Goal: Task Accomplishment & Management: Use online tool/utility

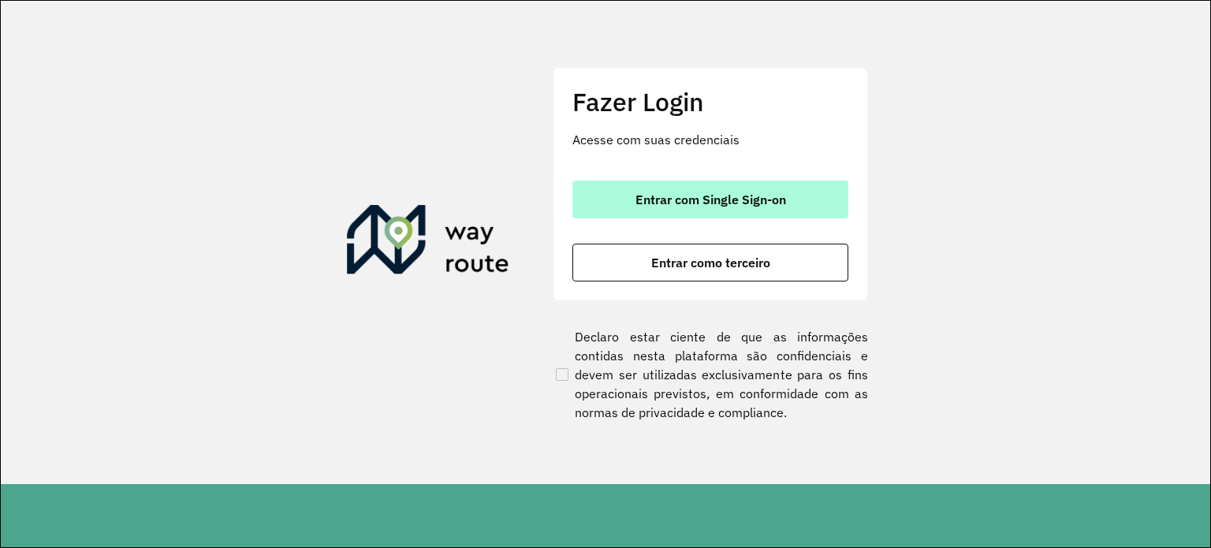
click at [750, 193] on span "Entrar com Single Sign-on" at bounding box center [710, 199] width 151 height 13
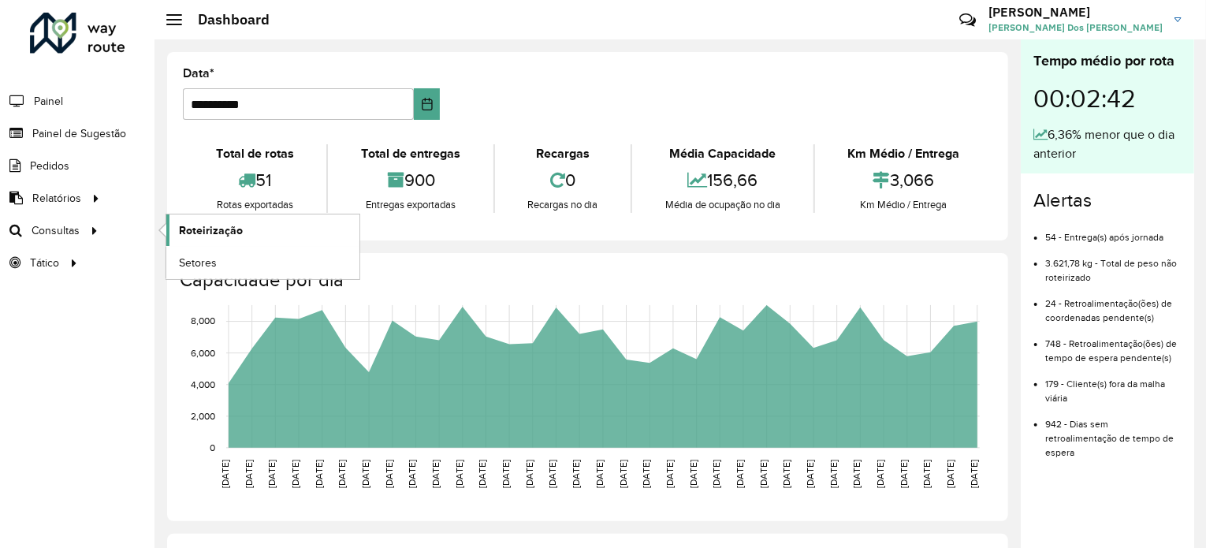
click at [199, 236] on span "Roteirização" at bounding box center [211, 230] width 64 height 17
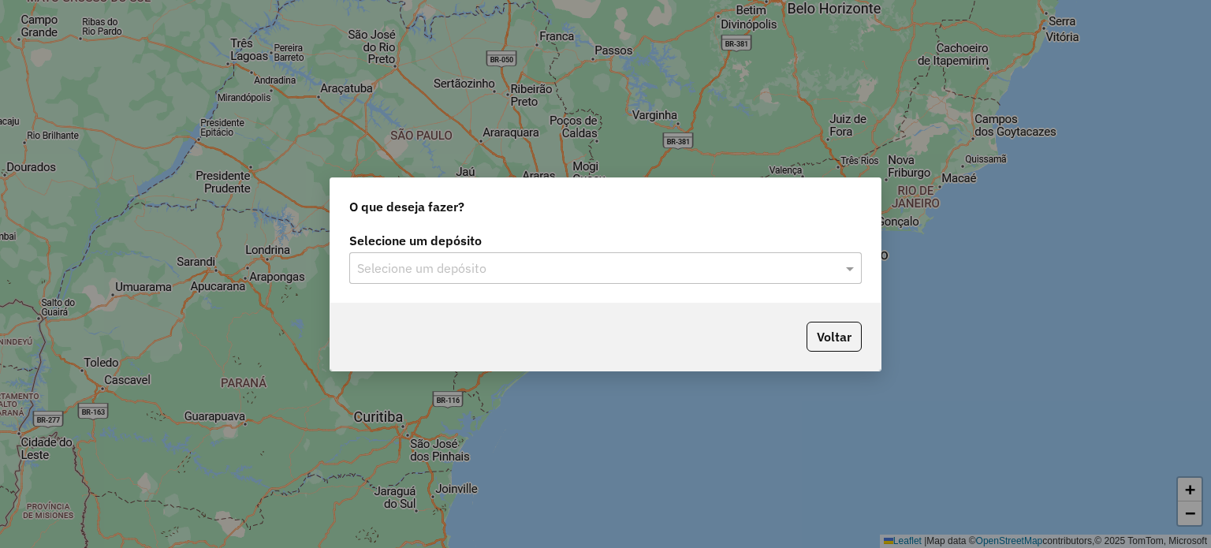
click at [391, 280] on div "Selecione um depósito" at bounding box center [605, 268] width 512 height 32
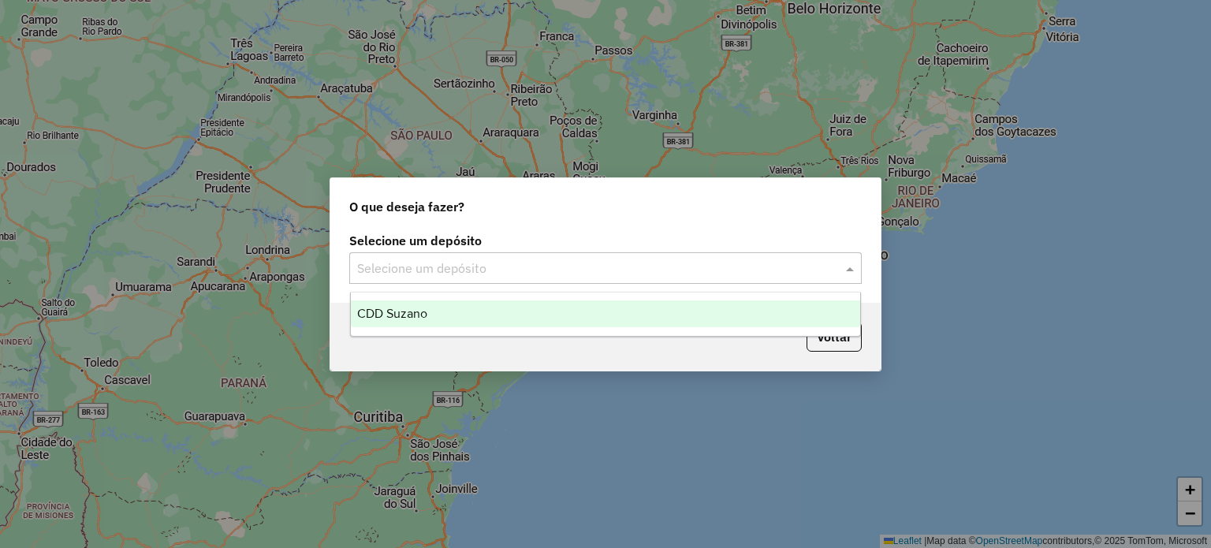
click at [397, 312] on span "CDD Suzano" at bounding box center [392, 313] width 70 height 13
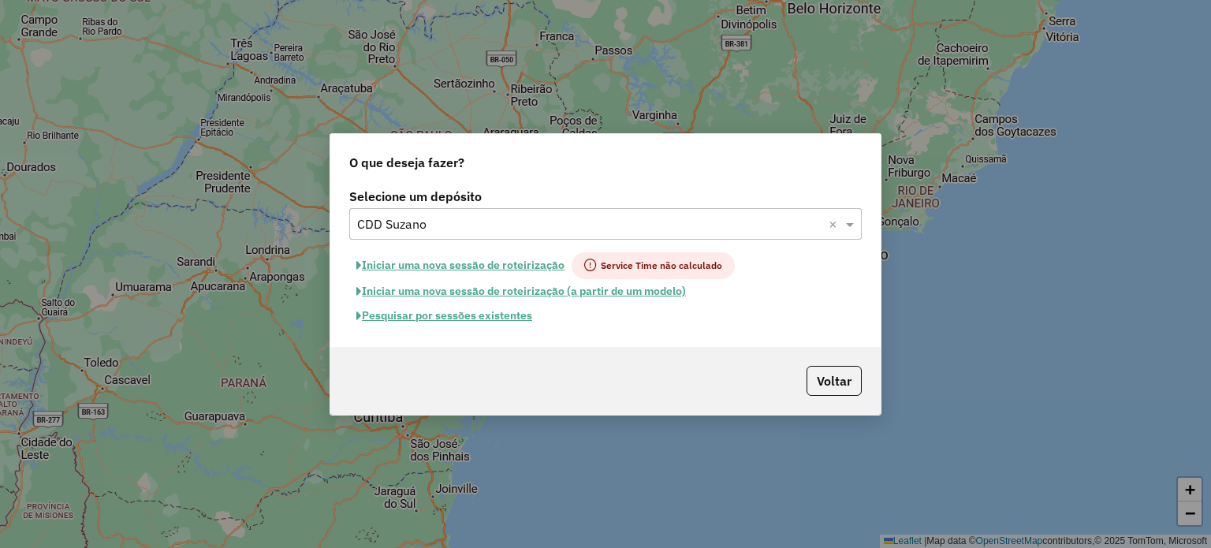
click at [539, 259] on button "Iniciar uma nova sessão de roteirização" at bounding box center [460, 265] width 222 height 27
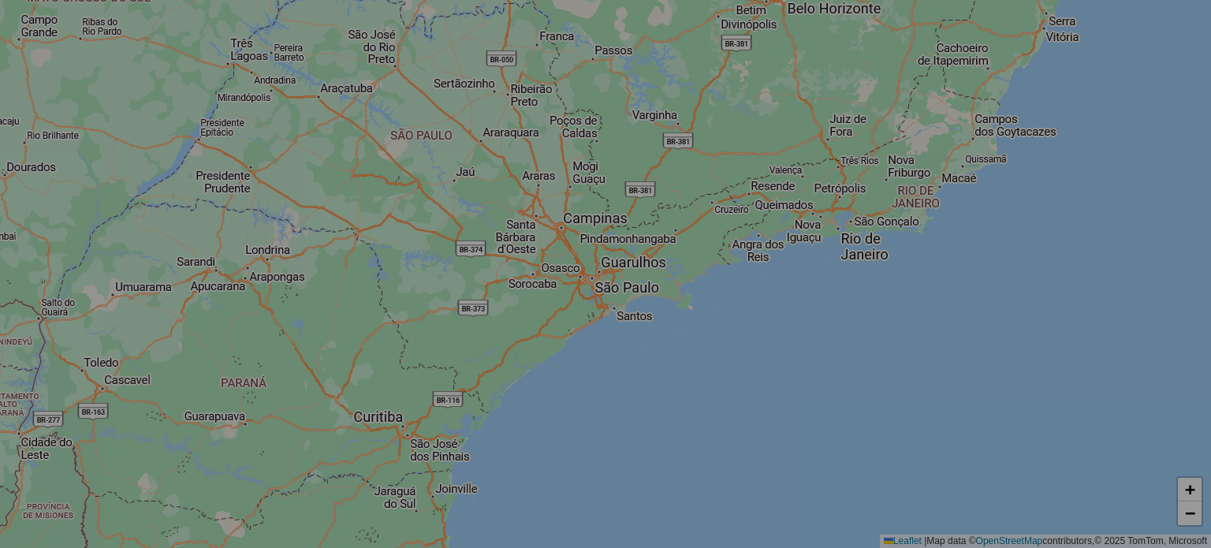
select select "*"
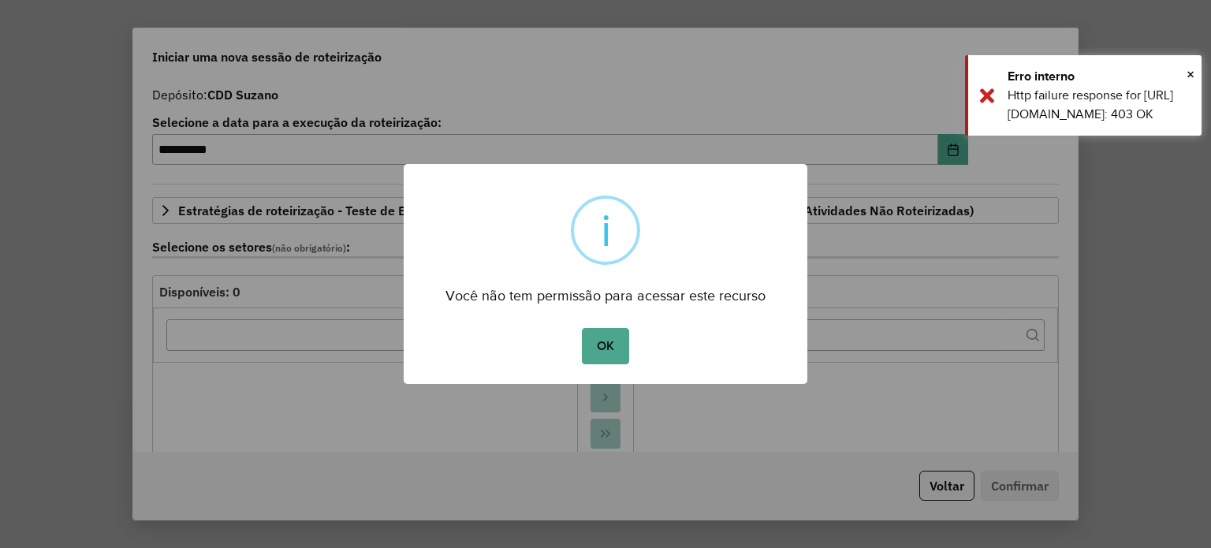
click at [616, 372] on div "× i Você não tem permissão para acessar este recurso OK No Cancel" at bounding box center [606, 274] width 404 height 220
click at [624, 349] on button "OK" at bounding box center [605, 346] width 47 height 36
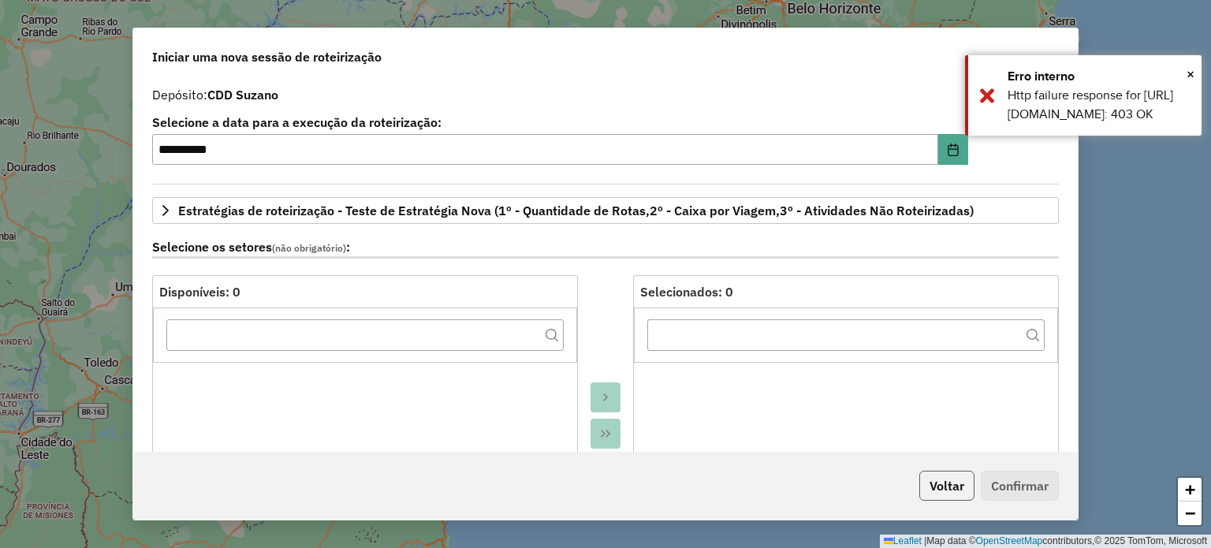
click at [933, 488] on button "Voltar" at bounding box center [946, 486] width 55 height 30
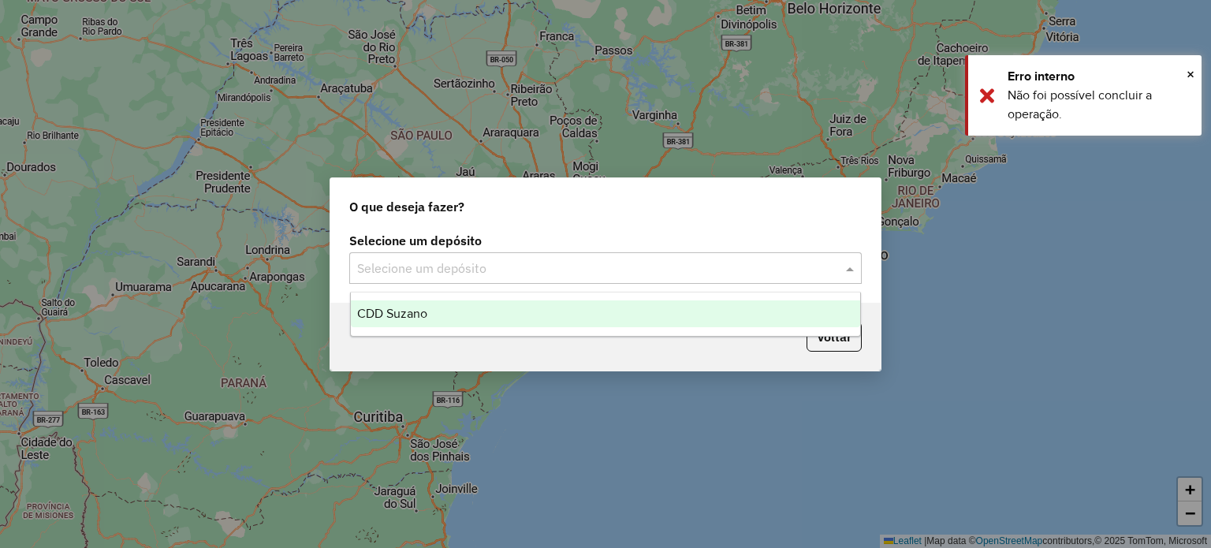
click at [850, 266] on span at bounding box center [852, 268] width 20 height 19
click at [757, 307] on div "CDD Suzano" at bounding box center [606, 313] width 510 height 27
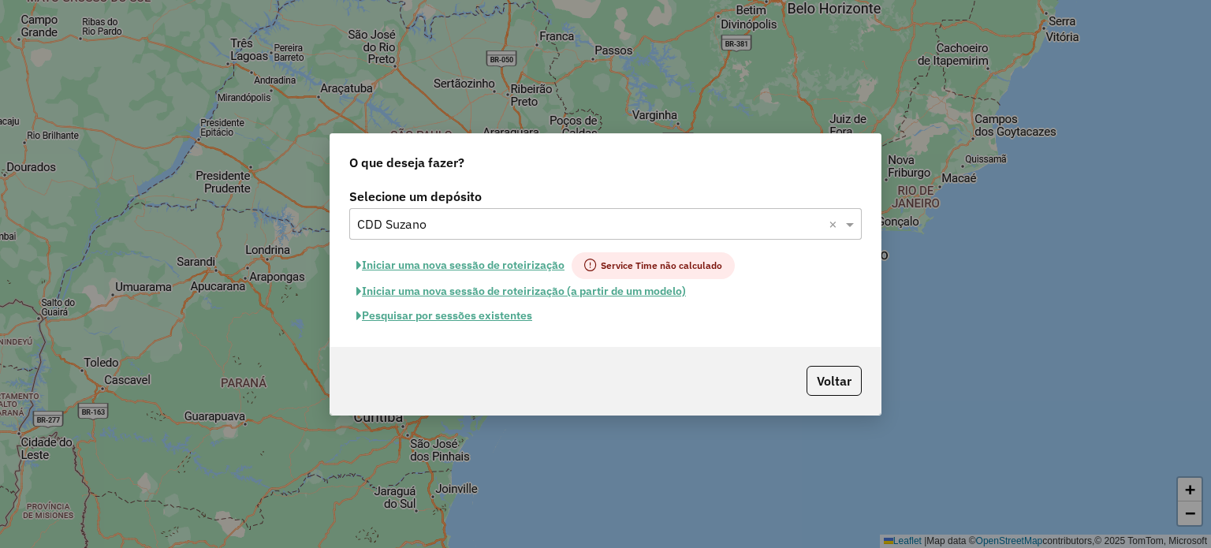
click at [520, 318] on button "Pesquisar por sessões existentes" at bounding box center [444, 316] width 190 height 24
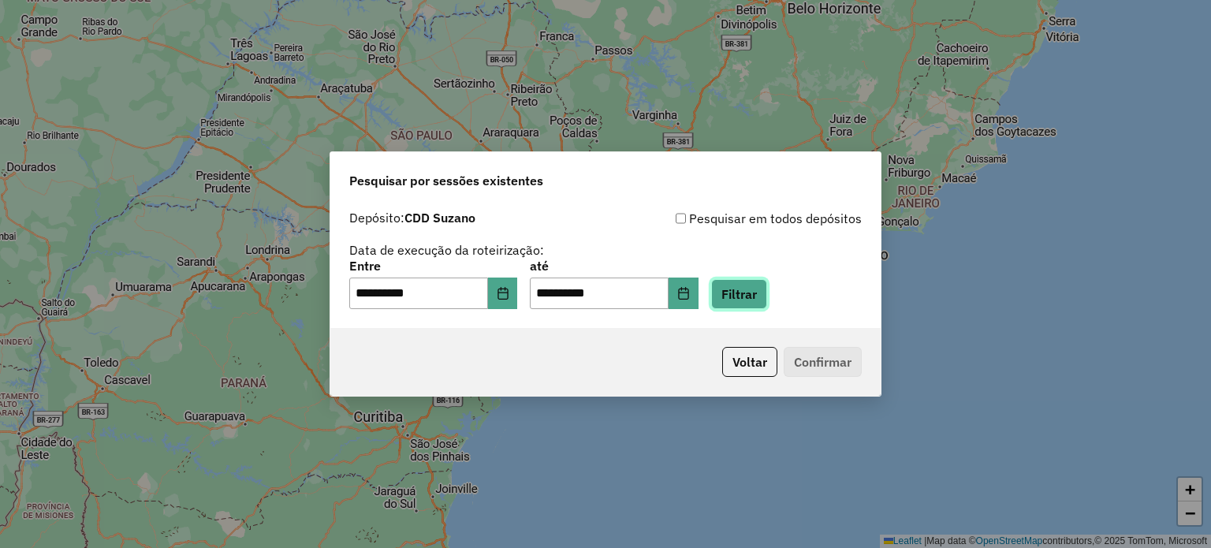
click at [732, 296] on button "Filtrar" at bounding box center [739, 294] width 56 height 30
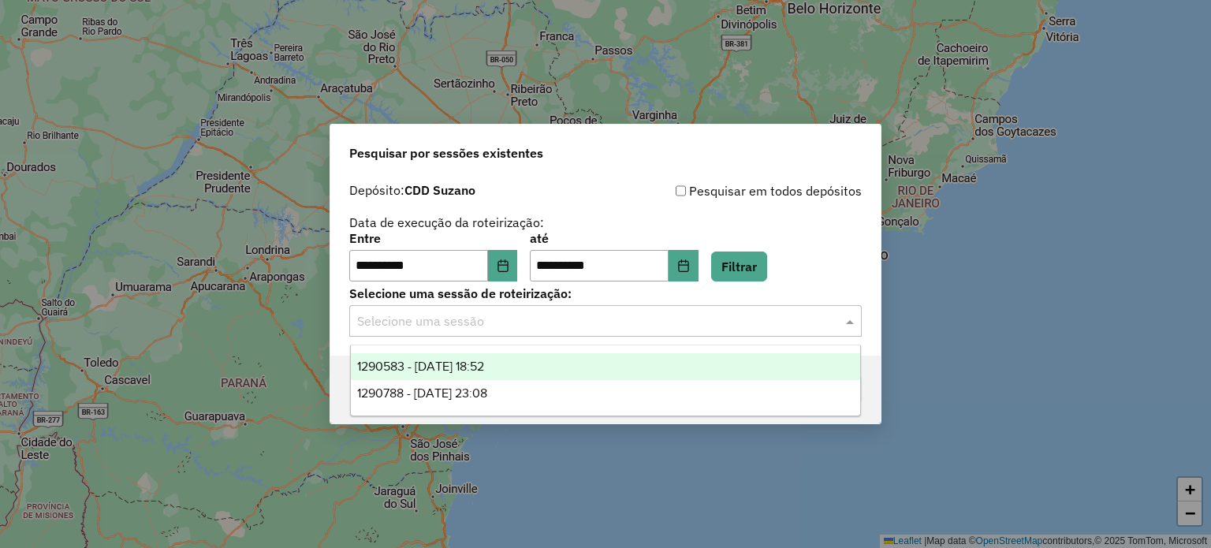
click at [814, 332] on div "Selecione uma sessão" at bounding box center [605, 321] width 512 height 32
click at [657, 366] on div "1290583 - [DATE] 18:52" at bounding box center [606, 366] width 510 height 27
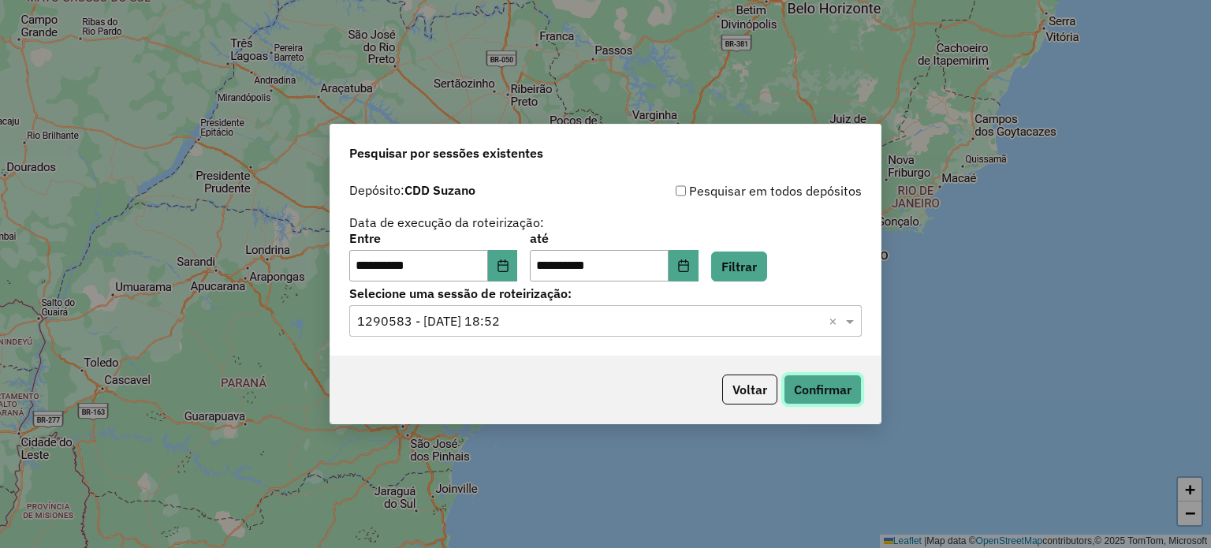
click at [847, 393] on button "Confirmar" at bounding box center [823, 389] width 78 height 30
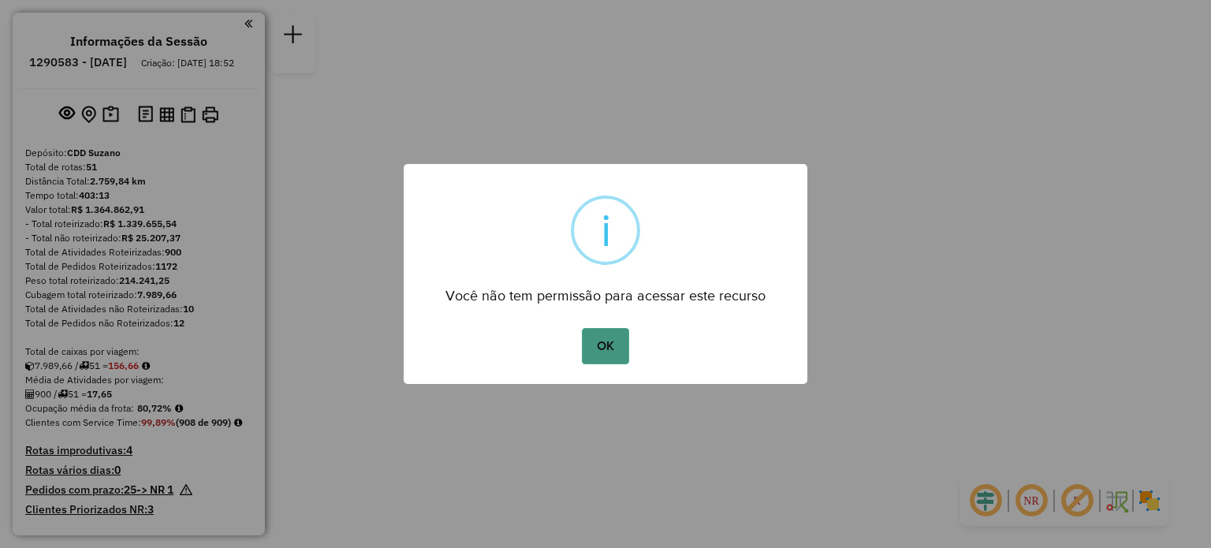
click at [599, 339] on button "OK" at bounding box center [605, 346] width 47 height 36
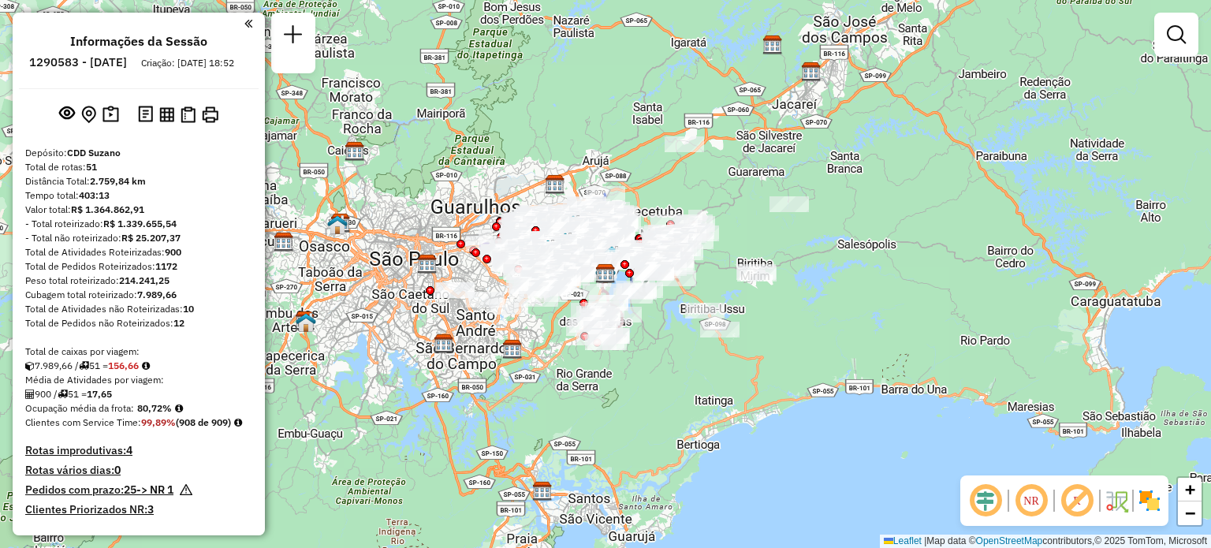
click at [546, 330] on div "Janela de atendimento Grade de atendimento Capacidade Transportadoras Veículos …" at bounding box center [605, 274] width 1211 height 548
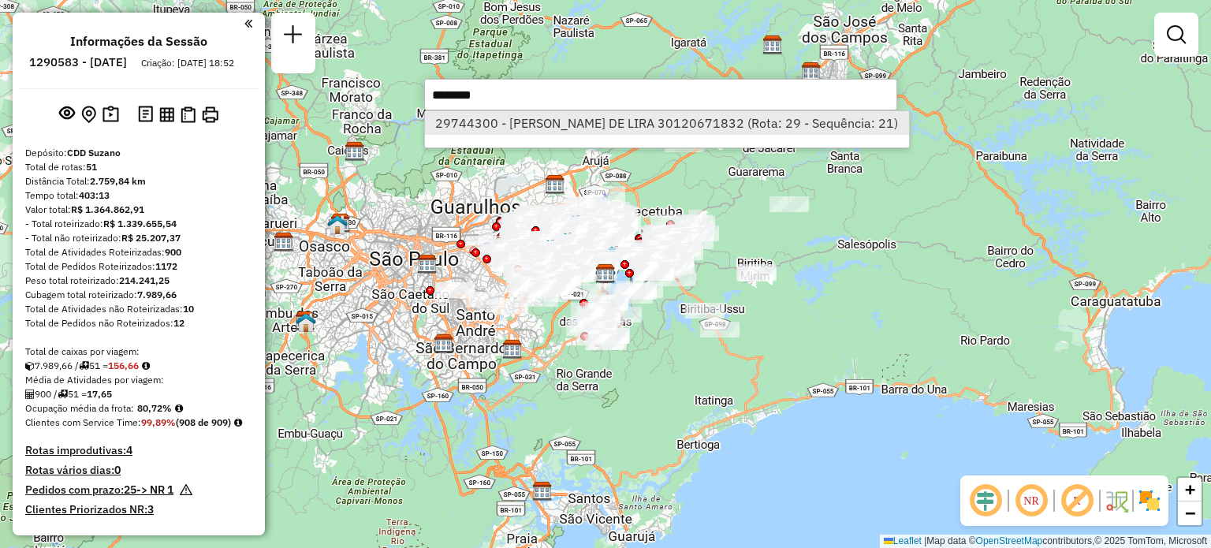
type input "********"
click at [713, 129] on li "29744300 - IVANI PROCOPIO DE LIRA 30120671832 (Rota: 29 - Sequência: 21)" at bounding box center [667, 123] width 484 height 24
select select "**********"
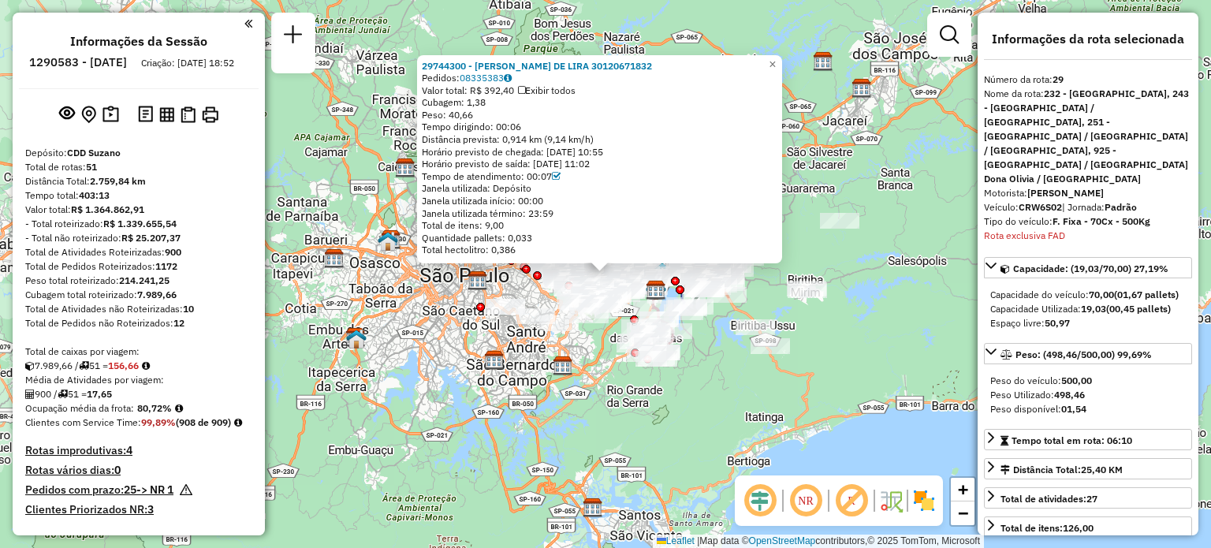
scroll to position [3488, 0]
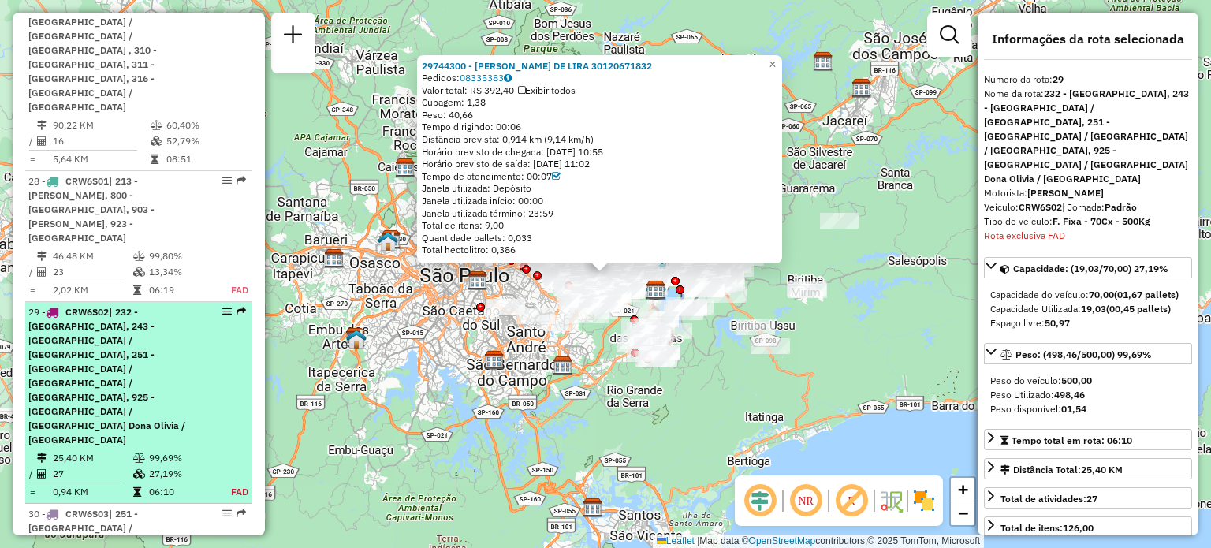
click at [222, 307] on em at bounding box center [226, 311] width 9 height 9
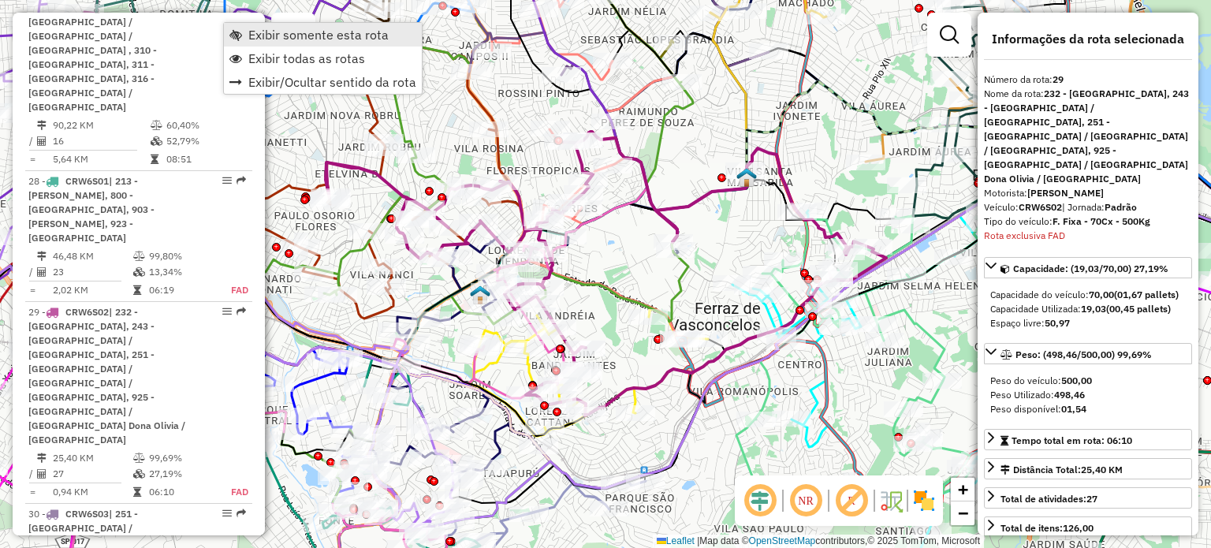
click at [262, 31] on span "Exibir somente esta rota" at bounding box center [318, 34] width 140 height 13
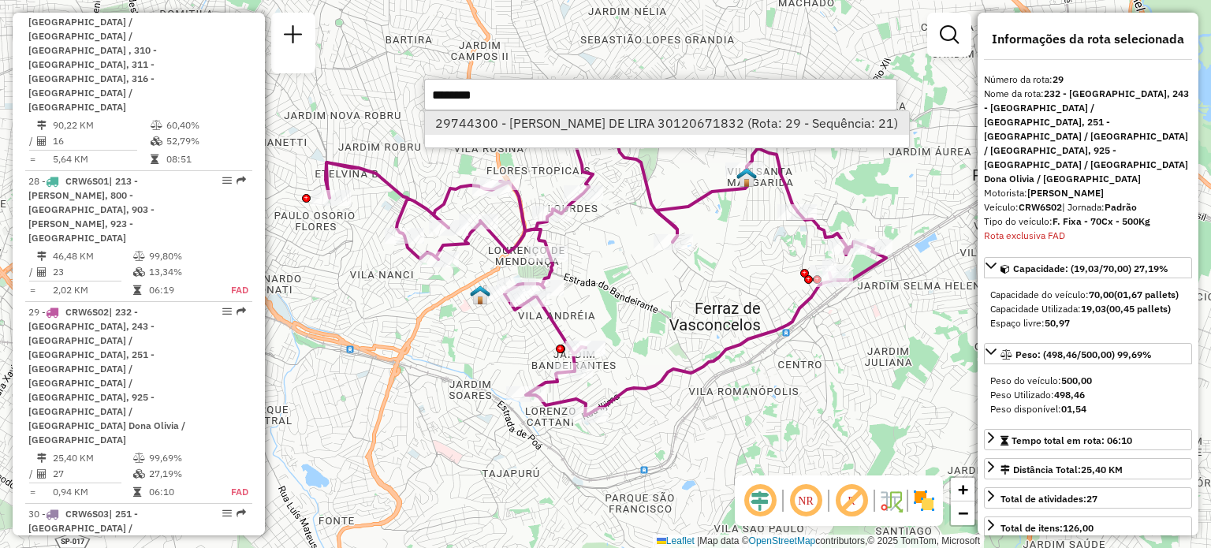
type input "********"
click at [713, 116] on li "29744300 - IVANI PROCOPIO DE LIRA 30120671832 (Rota: 29 - Sequência: 21)" at bounding box center [667, 123] width 484 height 24
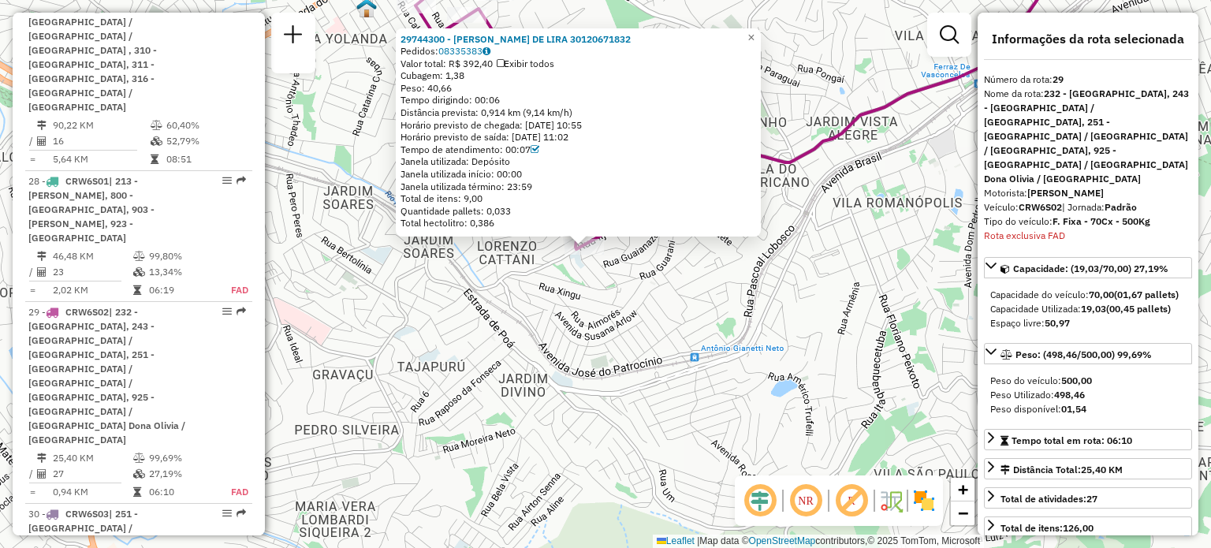
drag, startPoint x: 587, startPoint y: 266, endPoint x: 615, endPoint y: 289, distance: 36.4
click at [615, 289] on div "29744300 - IVANI PROCOPIO DE LIRA 30120671832 Pedidos: 08335383 Valor total: R$…" at bounding box center [605, 274] width 1211 height 548
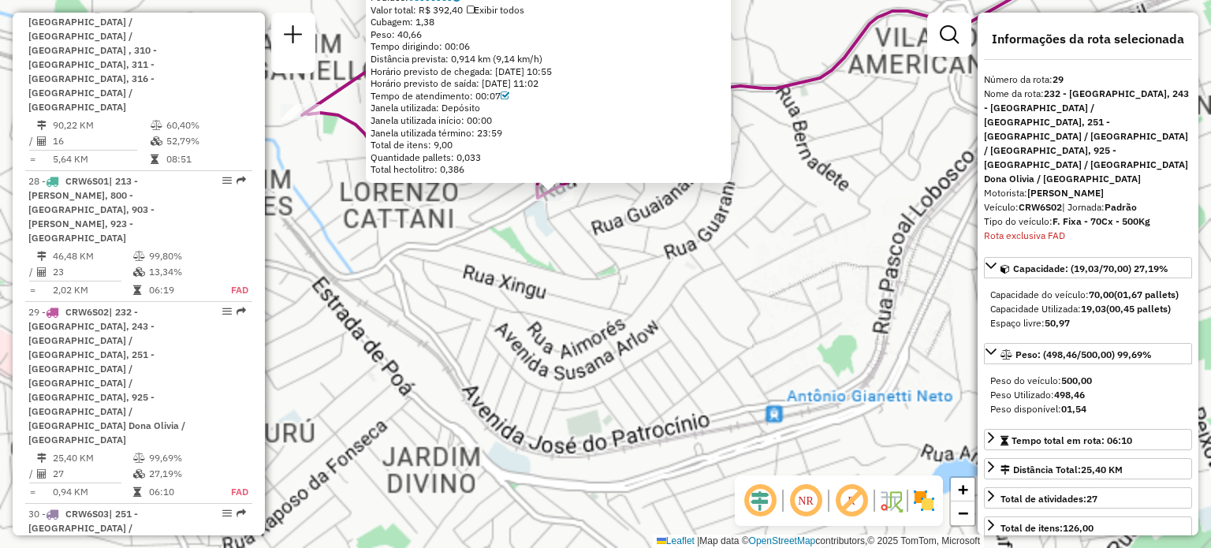
click at [609, 283] on div "29744300 - IVANI PROCOPIO DE LIRA 30120671832 Pedidos: 08335383 Valor total: R$…" at bounding box center [605, 274] width 1211 height 548
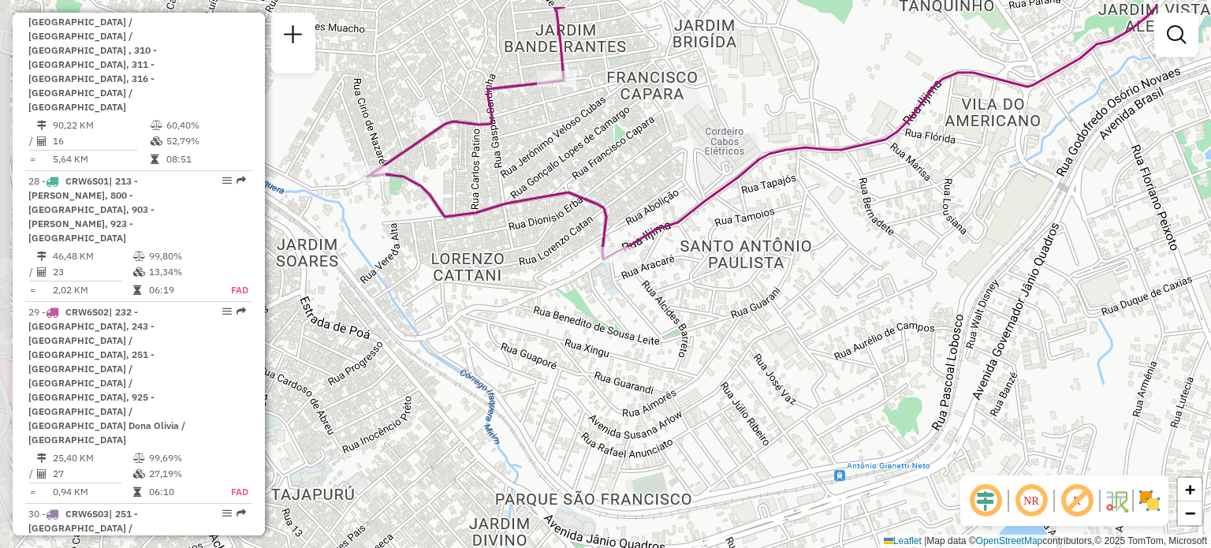
drag, startPoint x: 559, startPoint y: 242, endPoint x: 633, endPoint y: 326, distance: 111.7
click at [633, 326] on div "Janela de atendimento Grade de atendimento Capacidade Transportadoras Veículos …" at bounding box center [605, 274] width 1211 height 548
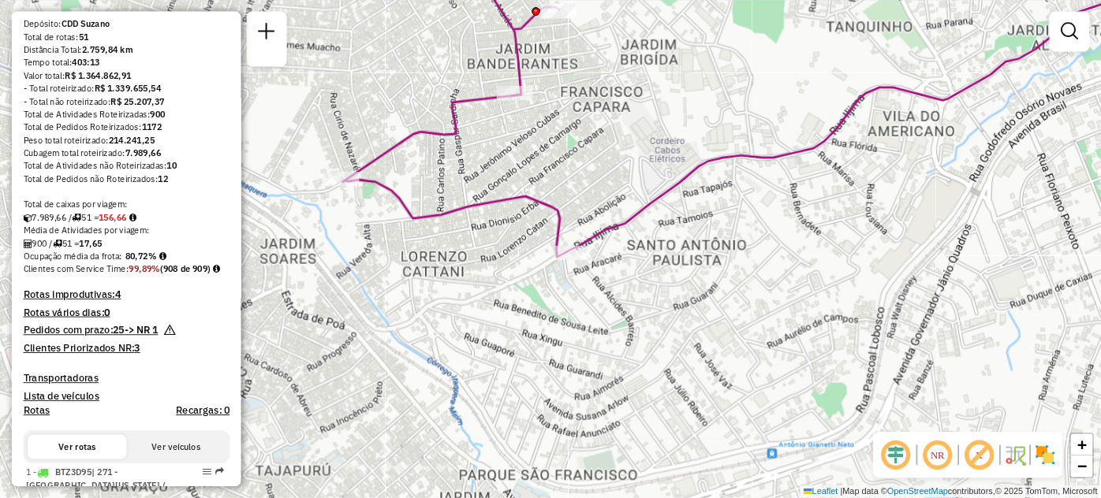
scroll to position [0, 0]
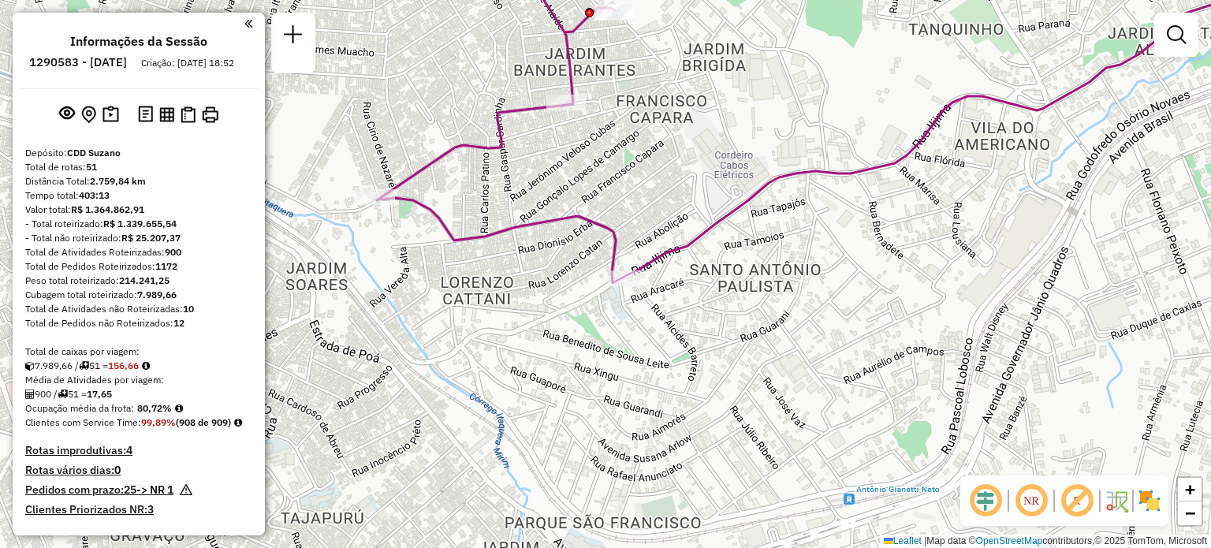
click at [102, 56] on ul "Informações da Sessão 1290583 - 08/10/2025 Criação: 07/10/2025 18:52" at bounding box center [139, 55] width 240 height 42
click at [102, 56] on h6 "1290583 - 08/10/2025" at bounding box center [78, 62] width 98 height 14
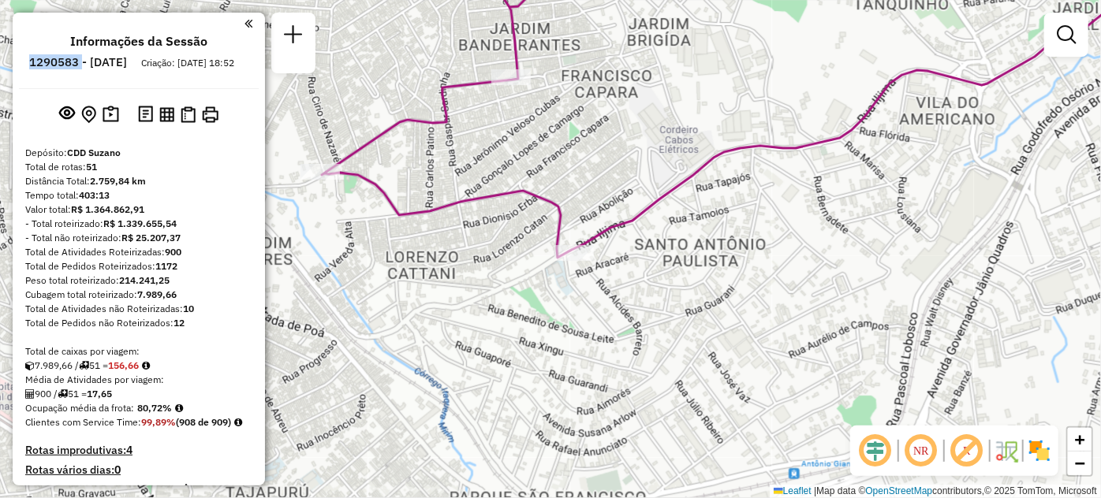
copy h6 "1290583"
click at [330, 159] on icon at bounding box center [766, 103] width 888 height 307
select select "**********"
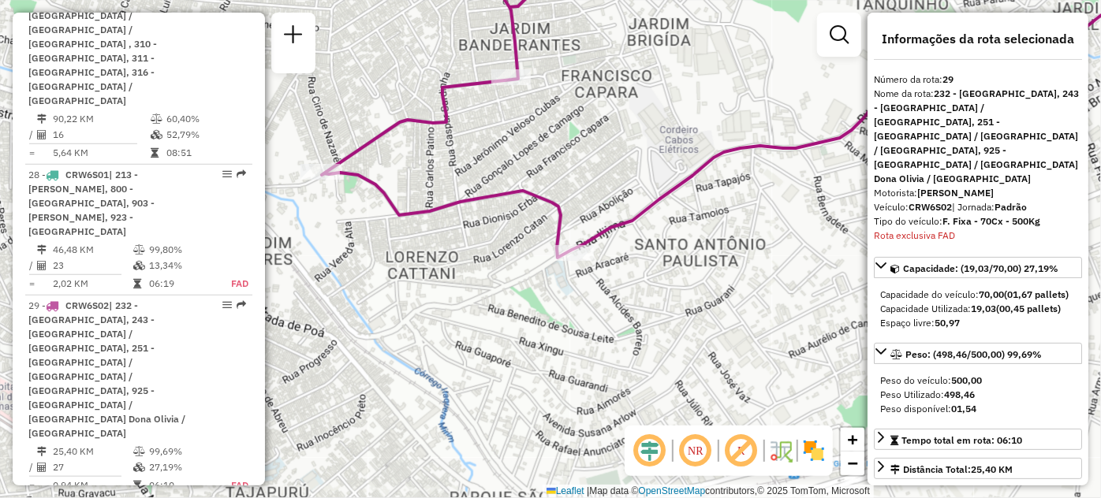
scroll to position [3485, 0]
